Goal: Information Seeking & Learning: Learn about a topic

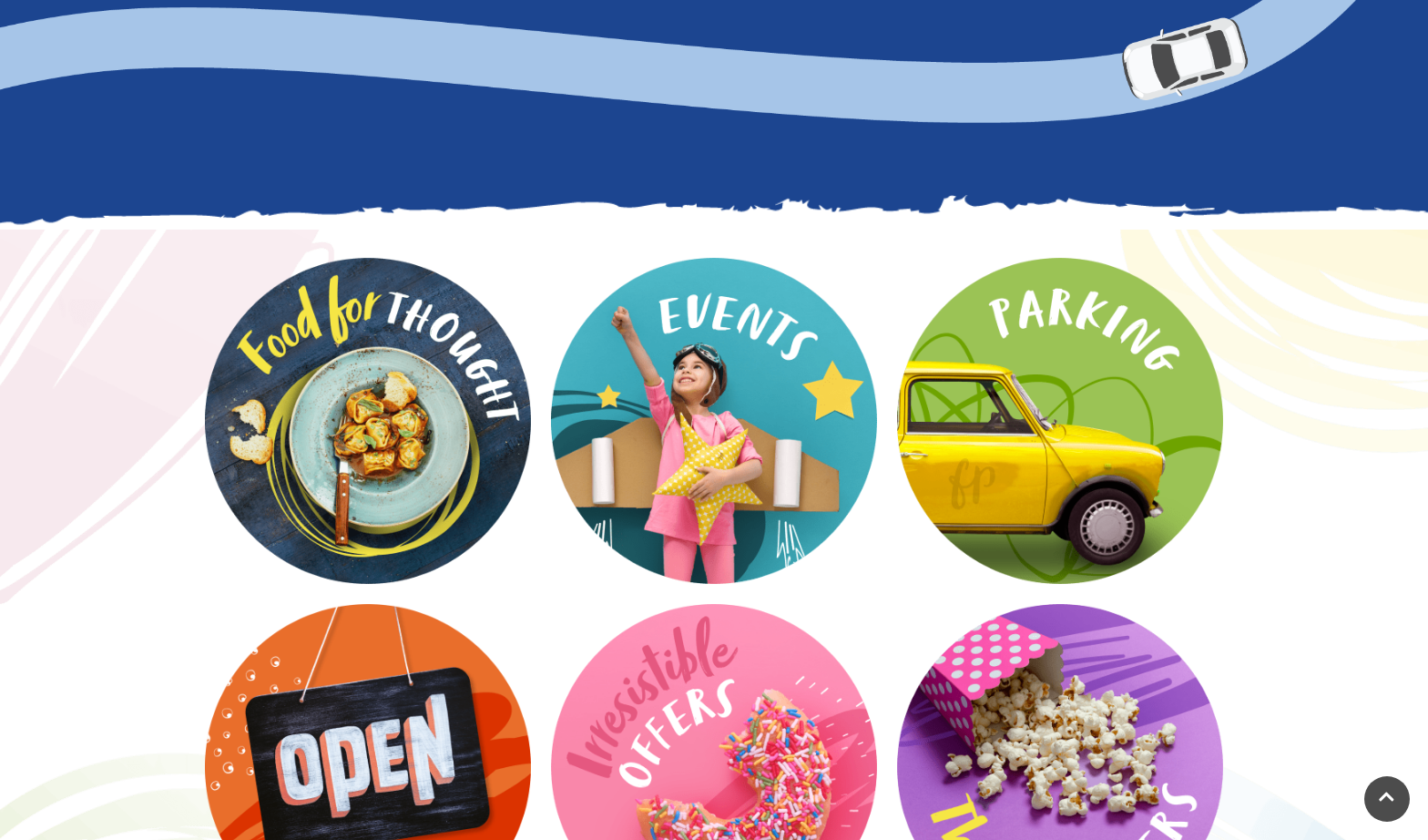
scroll to position [2249, 0]
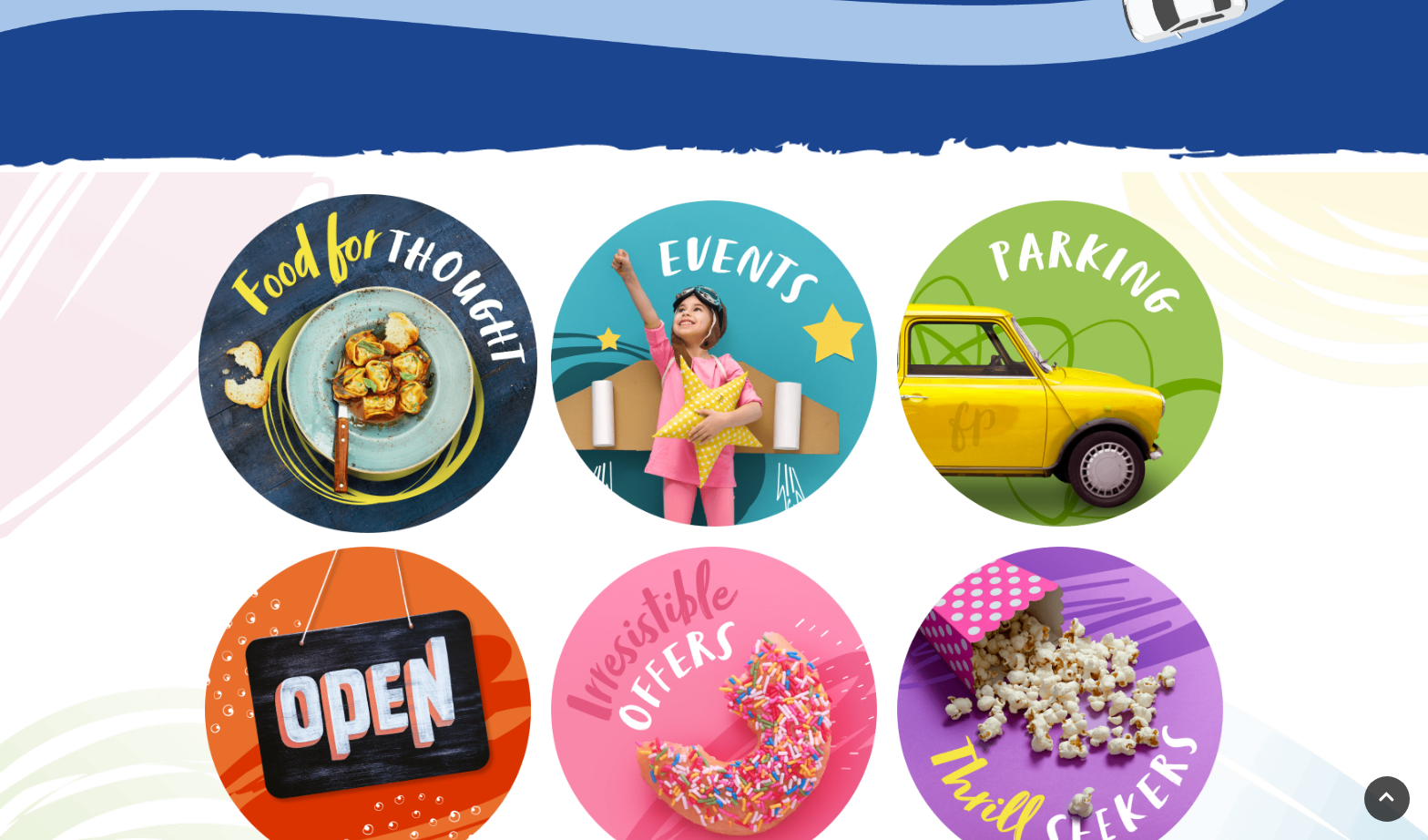
click at [376, 449] on video at bounding box center [368, 363] width 339 height 339
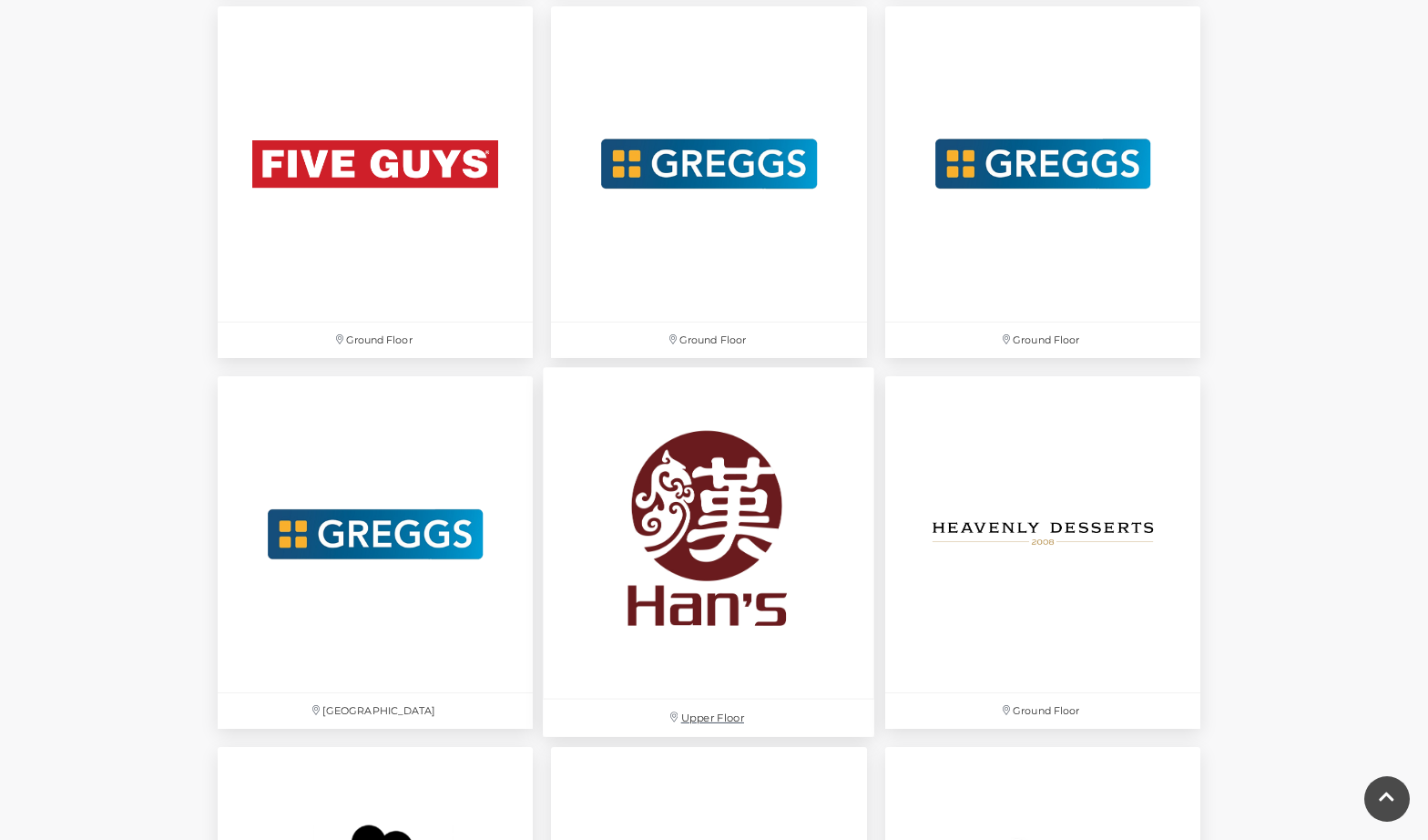
scroll to position [3425, 0]
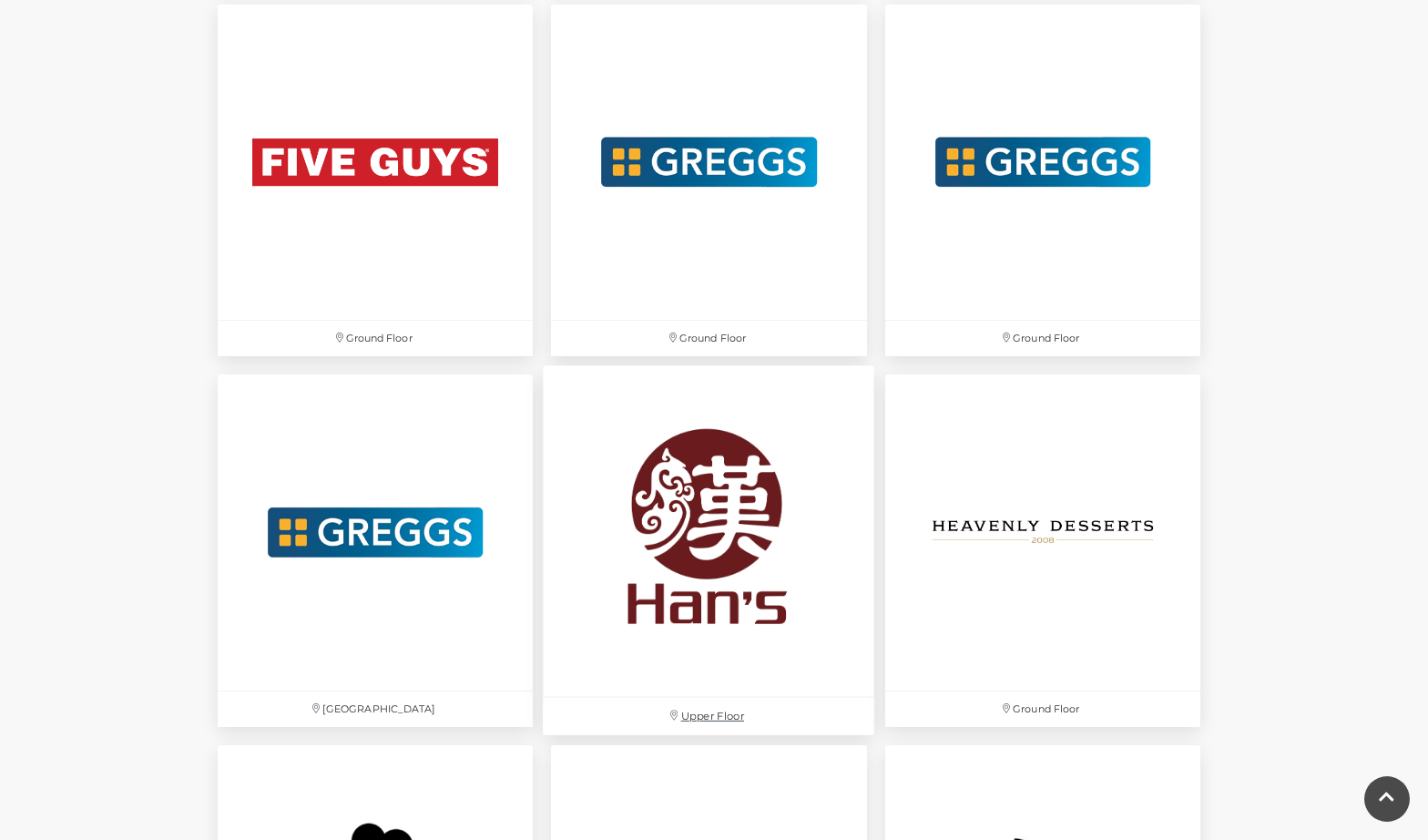
click at [668, 518] on img at bounding box center [710, 532] width 331 height 331
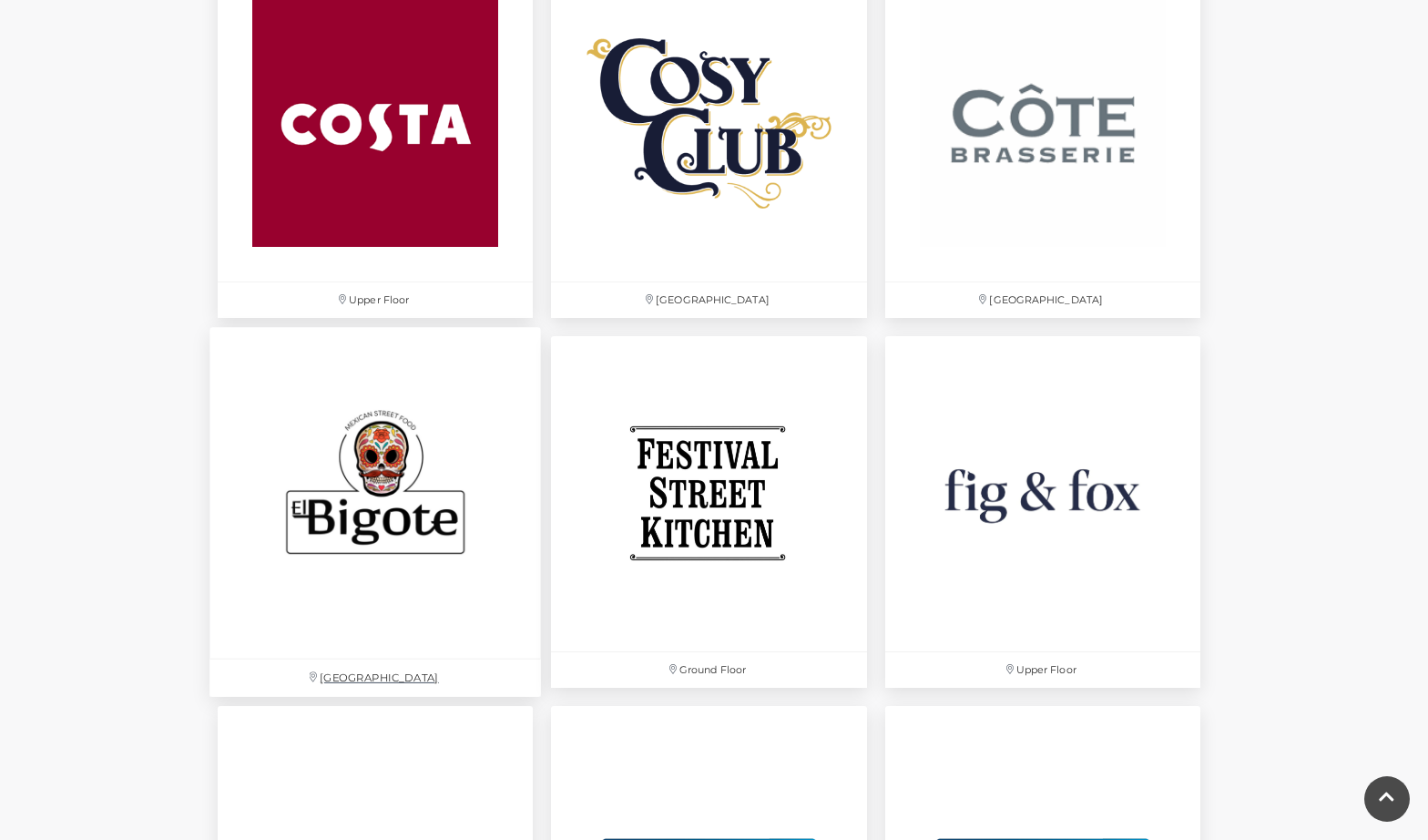
scroll to position [2720, 0]
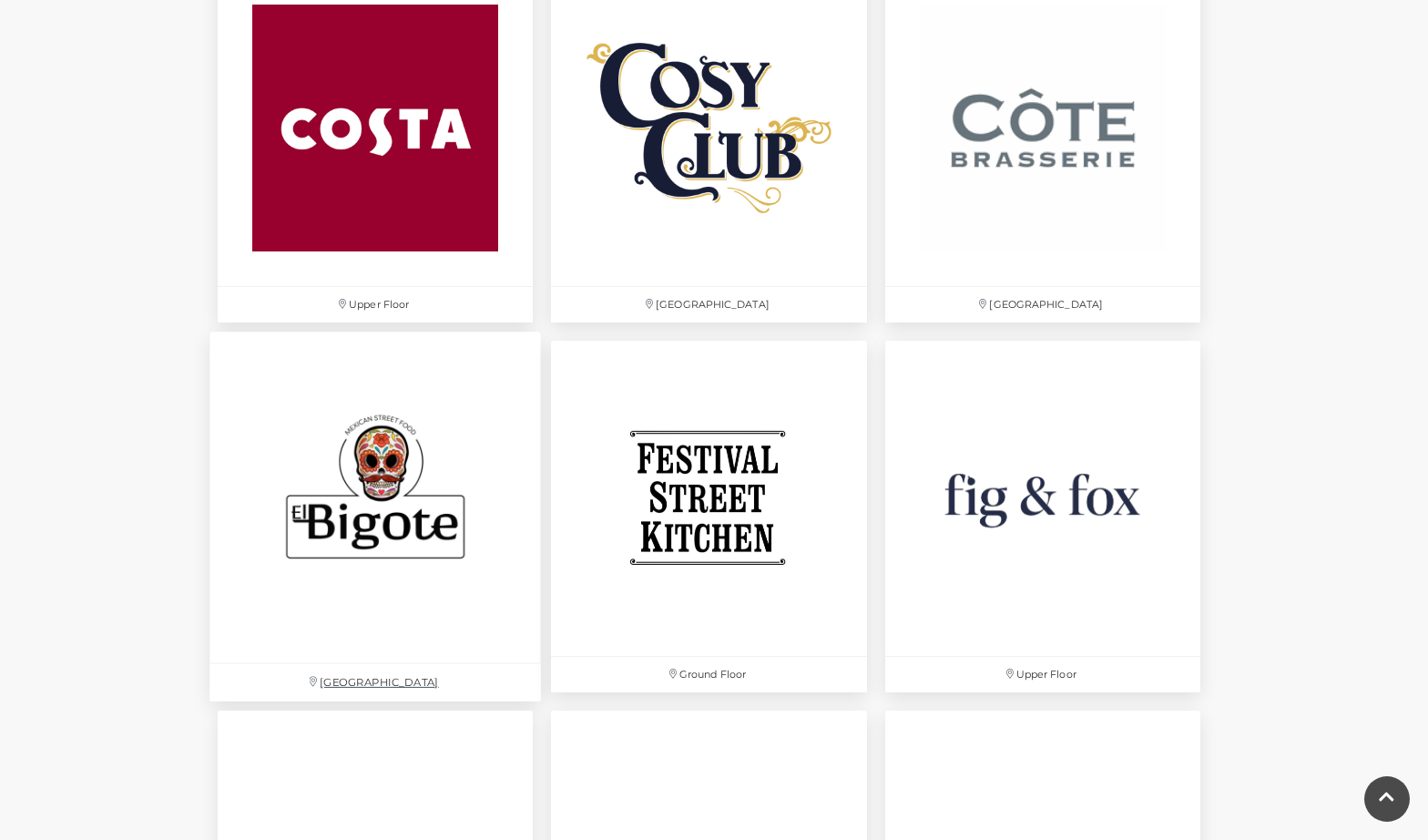
click at [408, 486] on img at bounding box center [375, 497] width 331 height 331
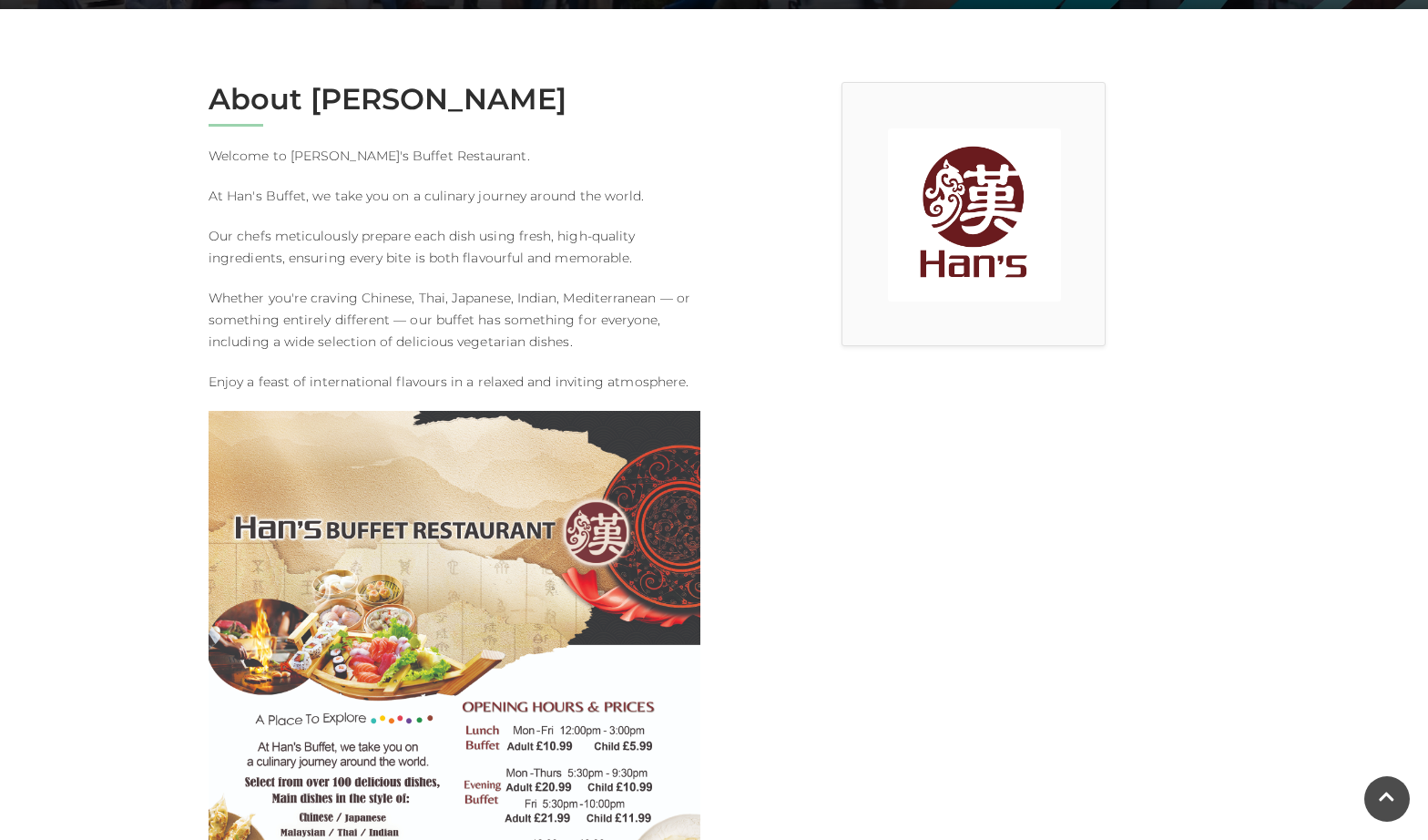
scroll to position [452, 0]
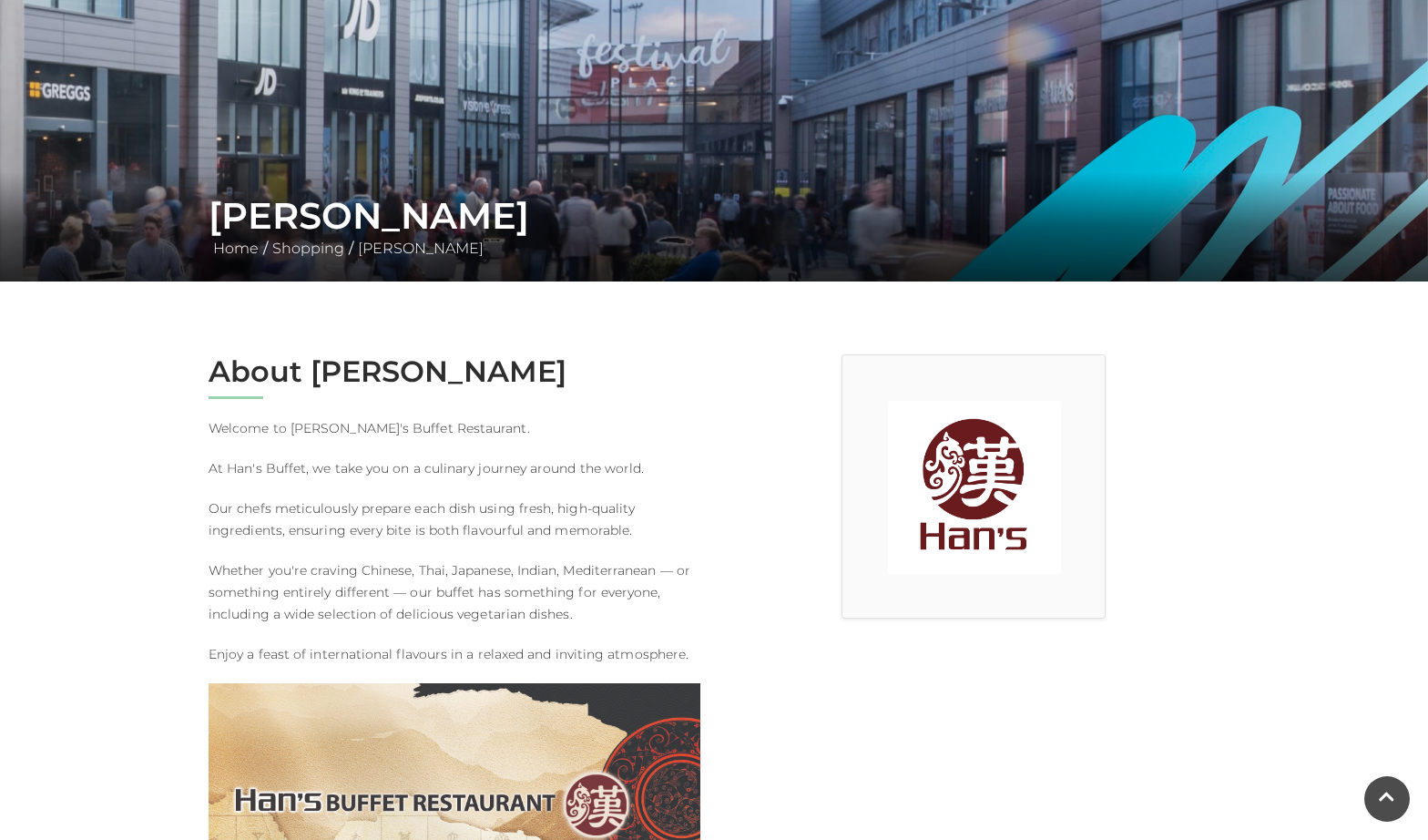
scroll to position [68, 0]
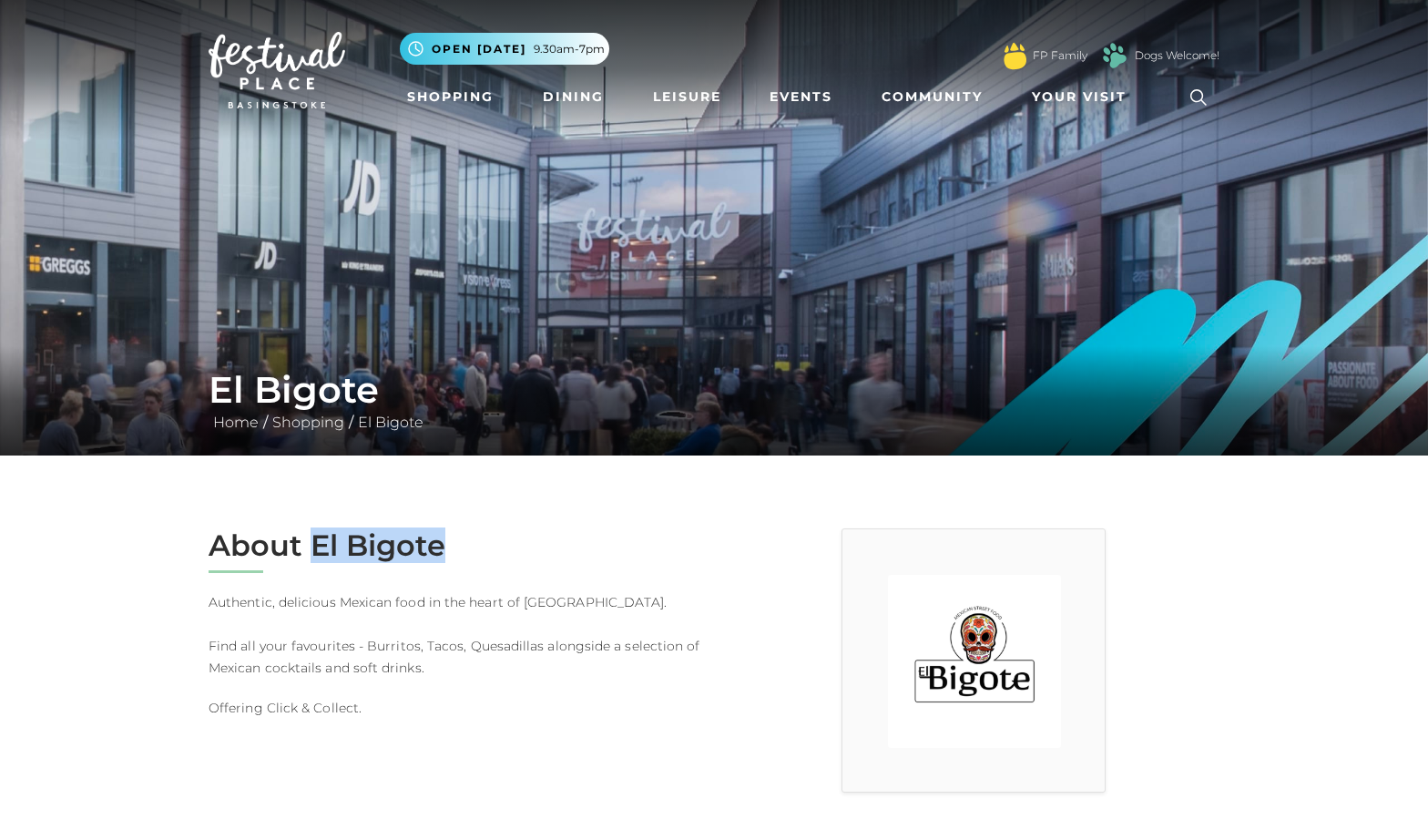
drag, startPoint x: 313, startPoint y: 544, endPoint x: 386, endPoint y: 550, distance: 73.2
click at [452, 557] on h2 "About El Bigote" at bounding box center [454, 545] width 492 height 35
copy h2 "El Bigote"
